Goal: Find contact information: Find contact information

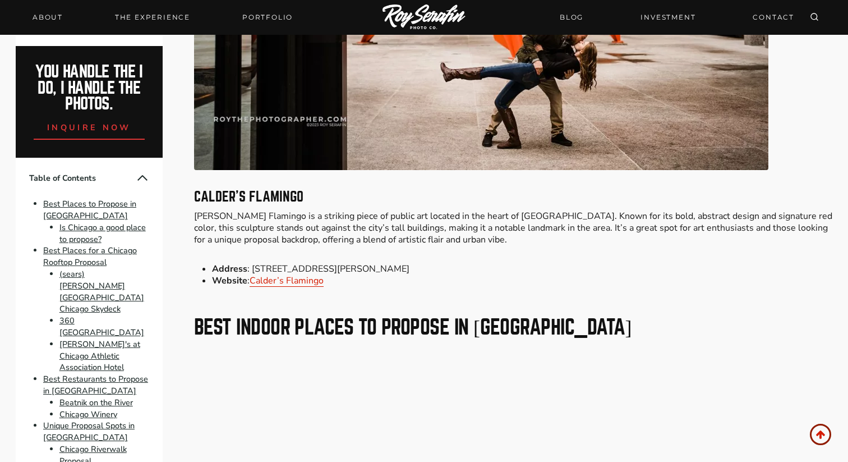
scroll to position [6540, 0]
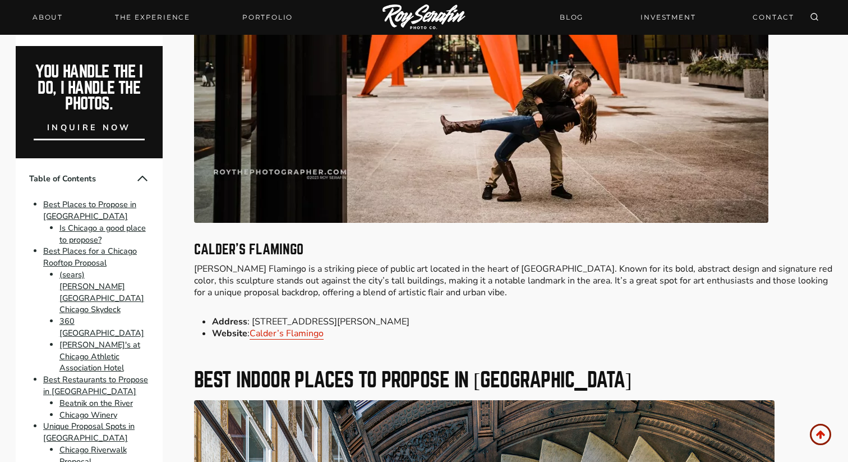
click at [89, 133] on span "inquire now" at bounding box center [89, 127] width 84 height 11
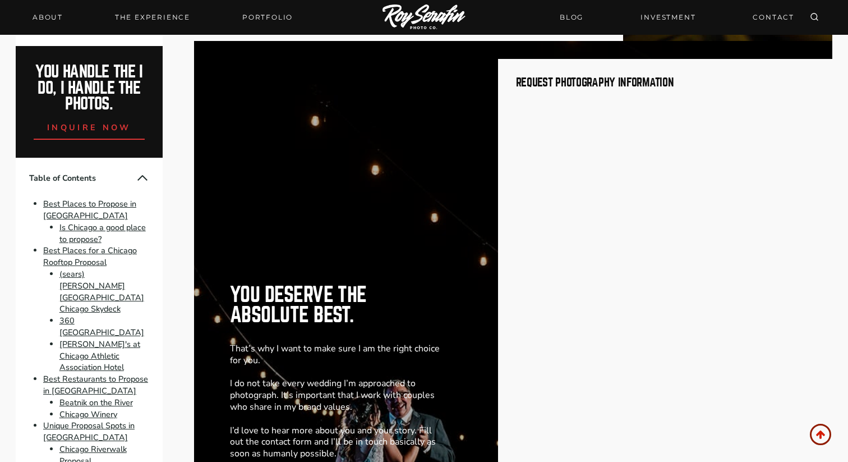
scroll to position [11481, 0]
click at [410, 17] on img at bounding box center [424, 17] width 83 height 26
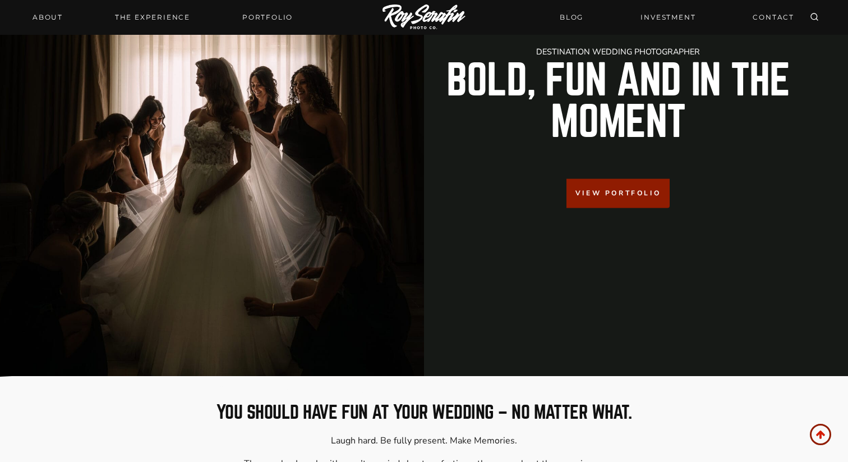
scroll to position [231, 0]
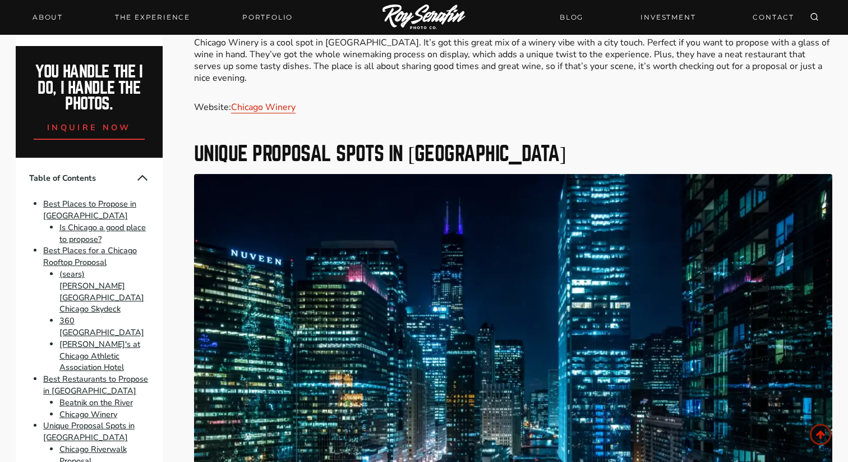
scroll to position [3463, 0]
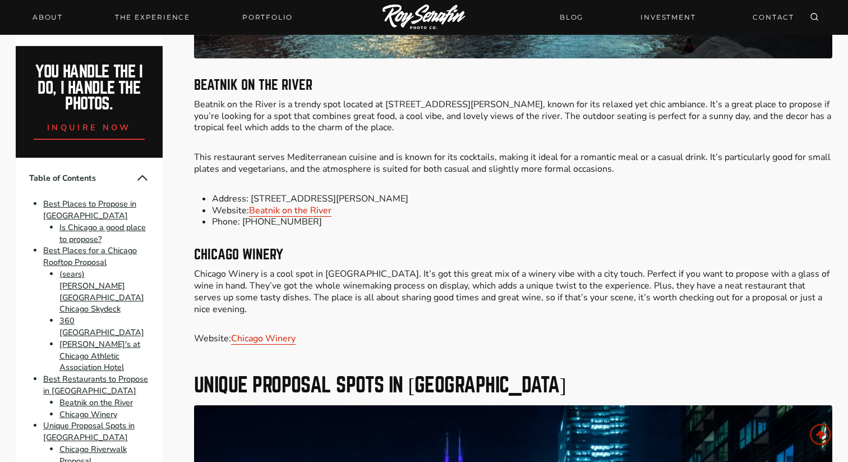
click at [510, 283] on p "Chicago Winery is a cool spot in River North. It’s got this great mix of a wine…" at bounding box center [513, 291] width 638 height 47
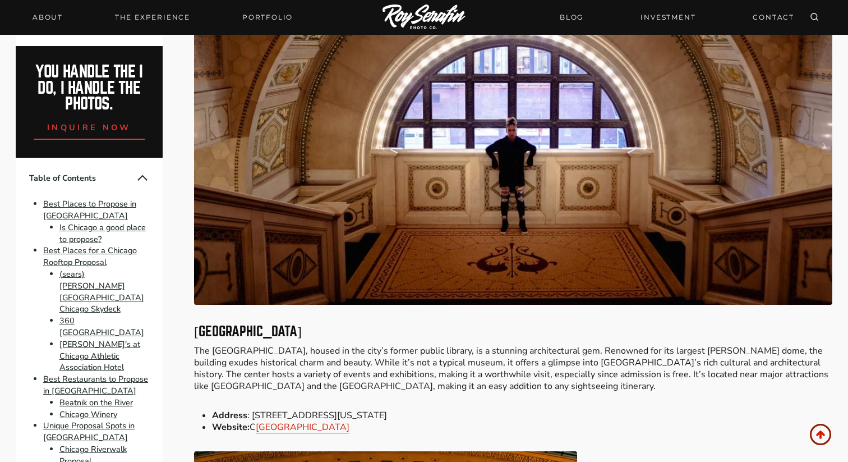
scroll to position [8177, 0]
